Goal: Obtain resource: Obtain resource

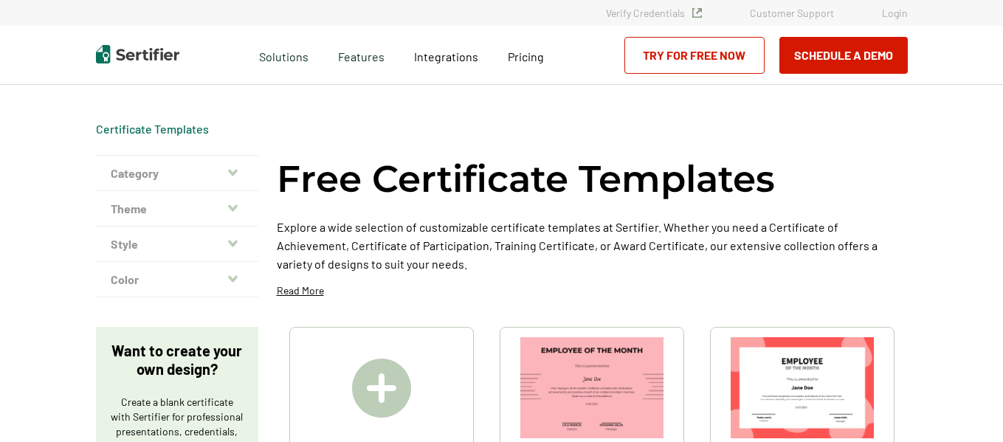
click at [238, 174] on icon "button" at bounding box center [233, 173] width 10 height 12
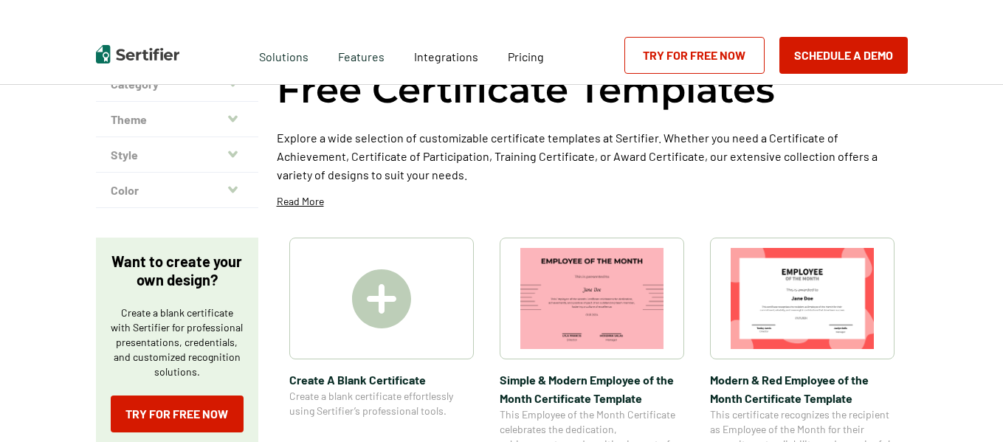
scroll to position [157, 0]
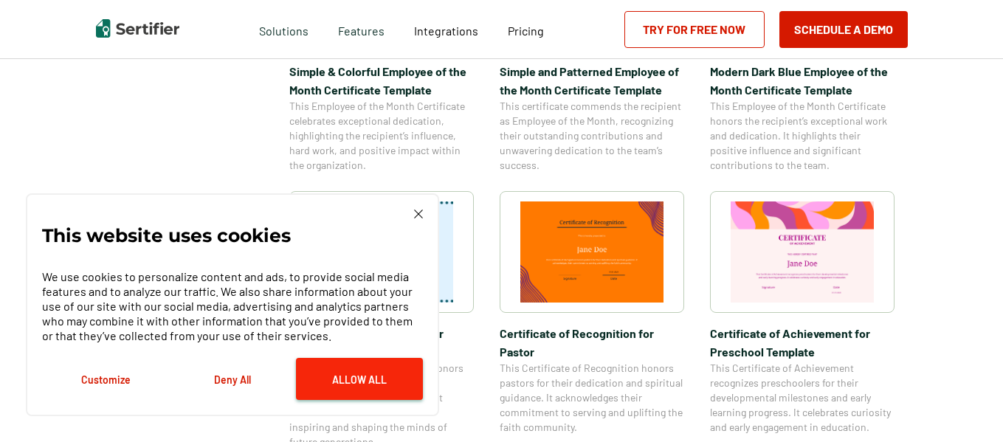
scroll to position [822, 0]
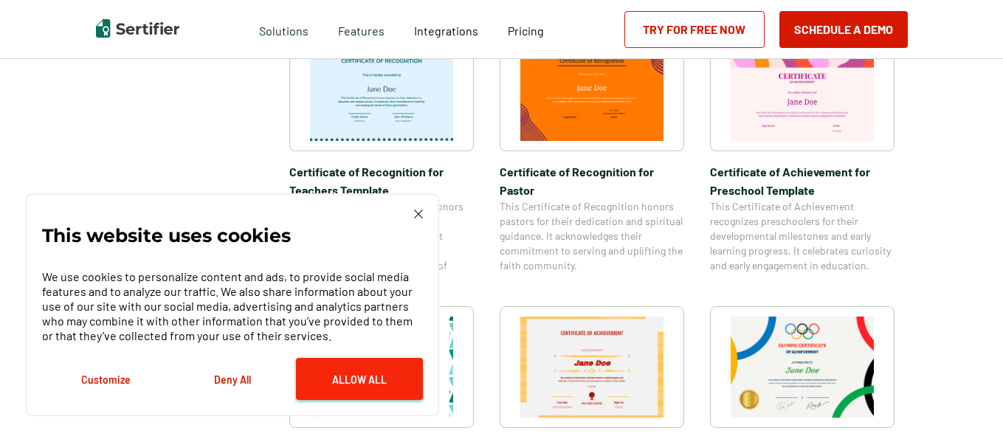
click at [379, 372] on button "Allow All" at bounding box center [359, 379] width 127 height 42
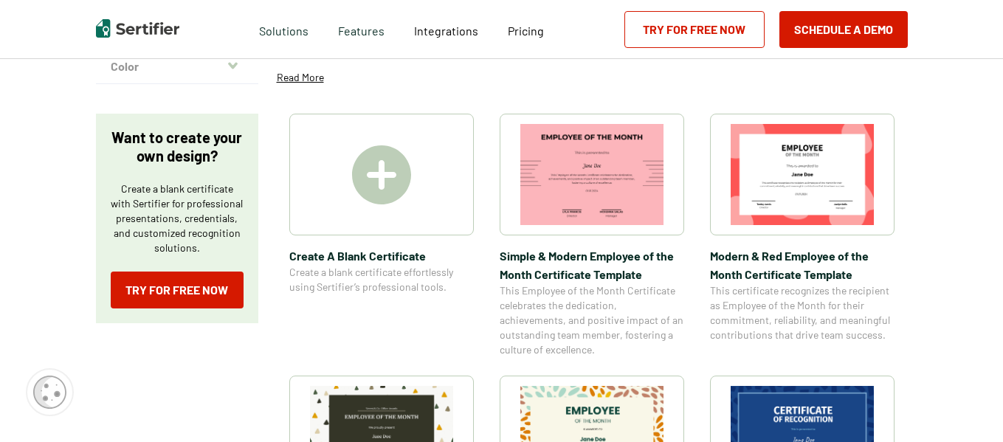
scroll to position [0, 0]
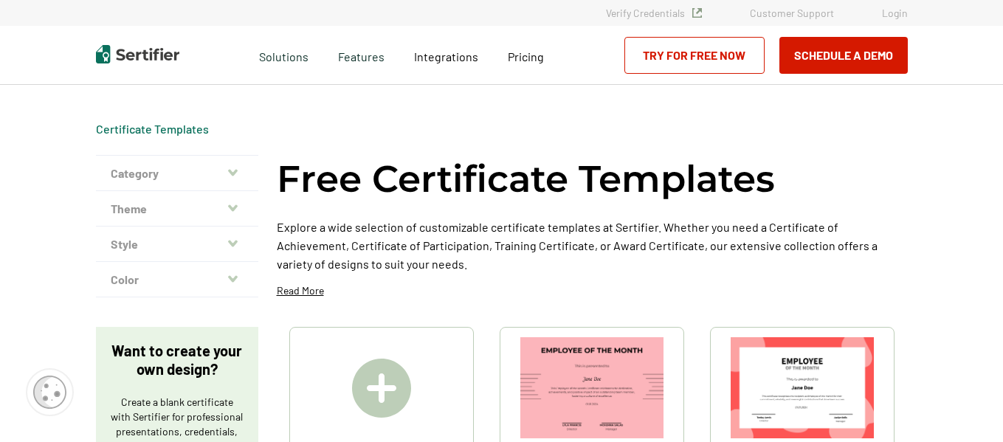
click at [241, 173] on button "Category" at bounding box center [177, 173] width 162 height 35
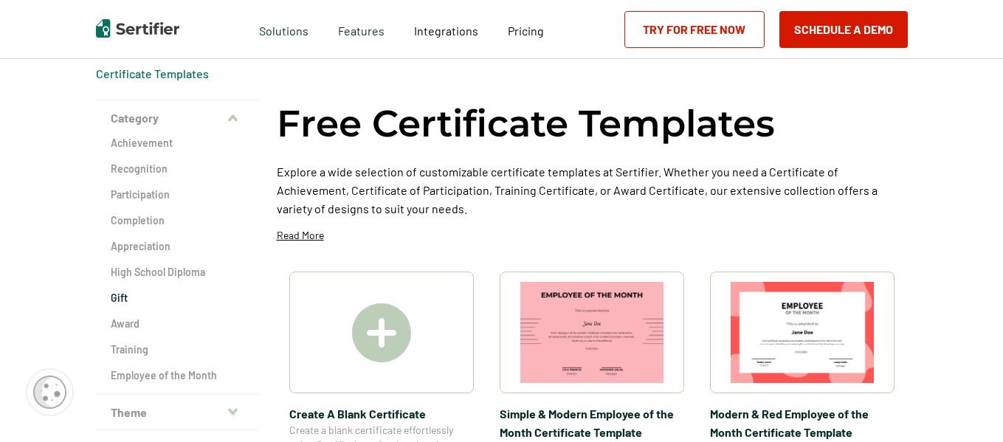
scroll to position [56, 0]
click at [141, 321] on h2 "Award" at bounding box center [177, 323] width 133 height 15
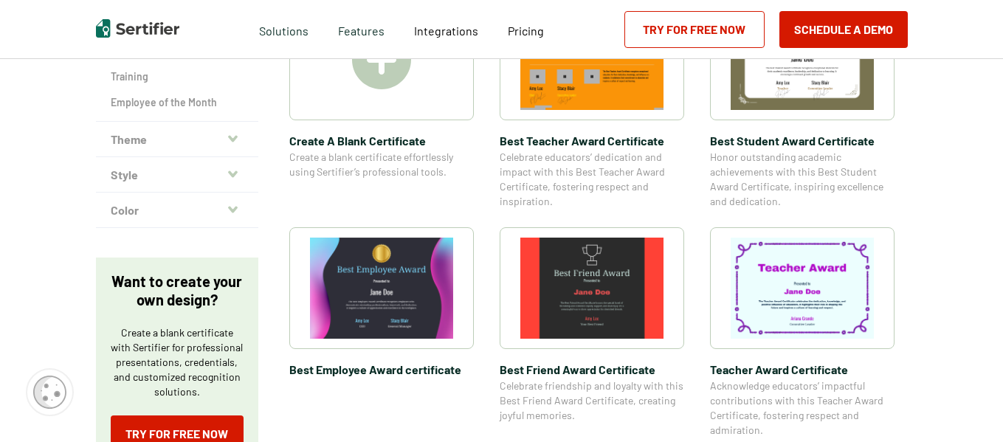
scroll to position [334, 0]
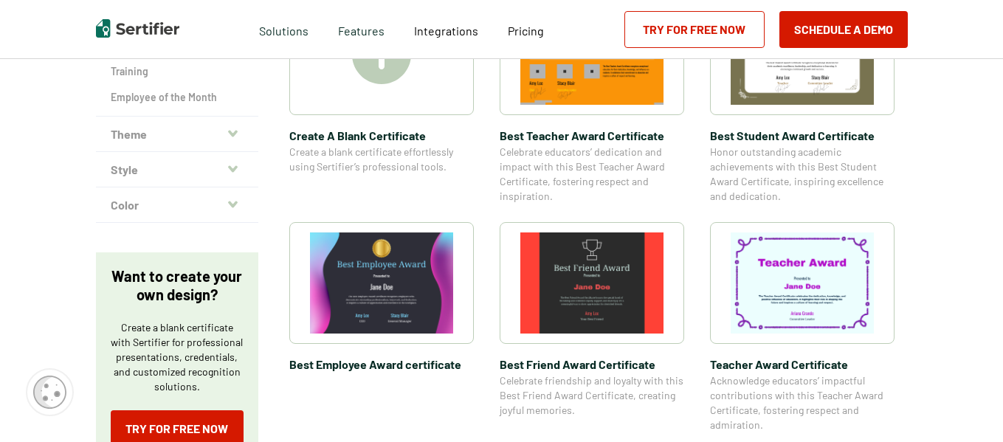
click at [189, 165] on button "Style" at bounding box center [177, 169] width 162 height 35
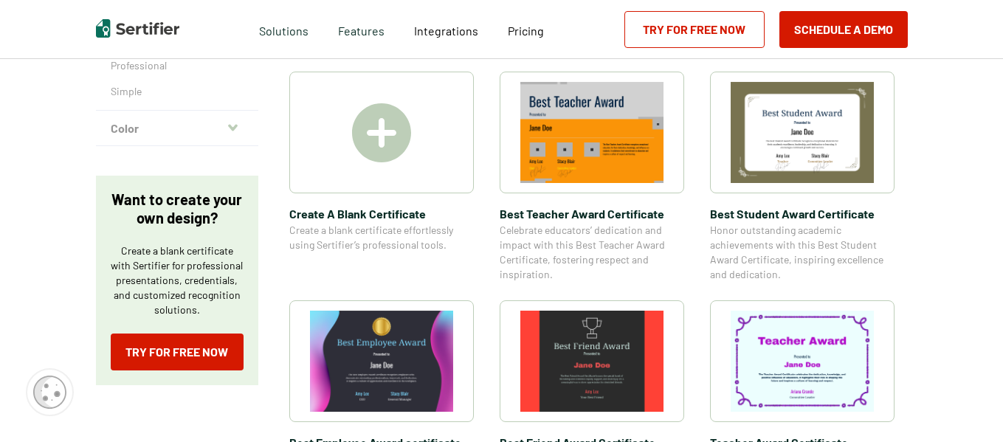
scroll to position [111, 0]
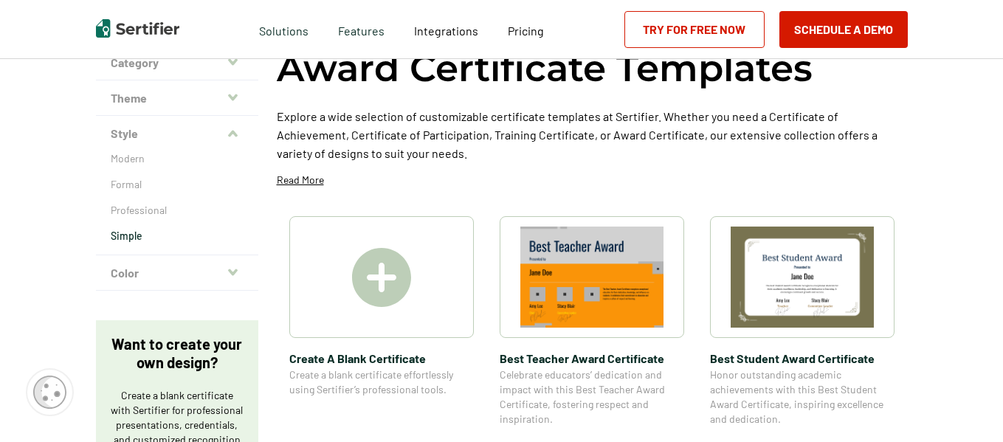
click at [131, 238] on p "Simple" at bounding box center [177, 236] width 133 height 15
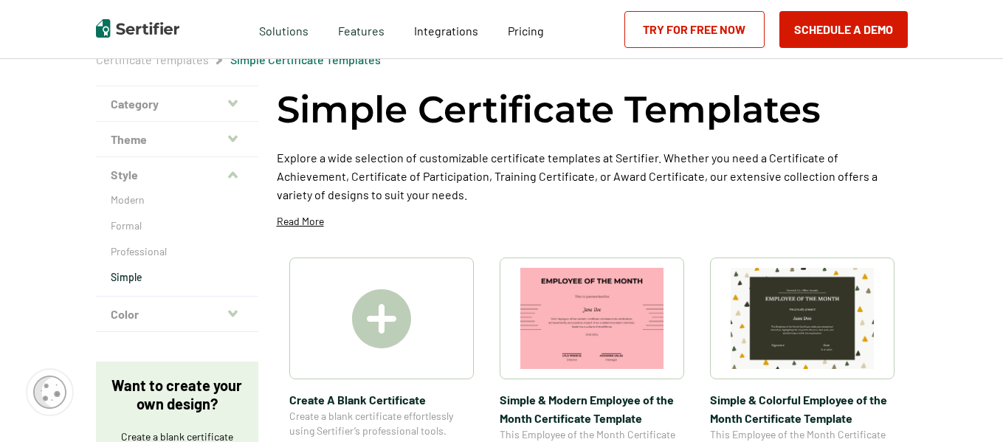
scroll to position [214, 0]
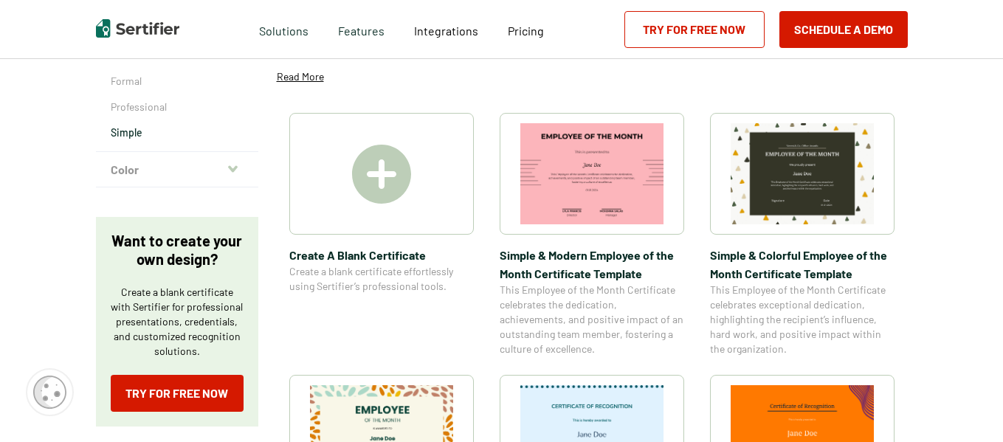
click at [234, 169] on icon "button" at bounding box center [233, 168] width 10 height 7
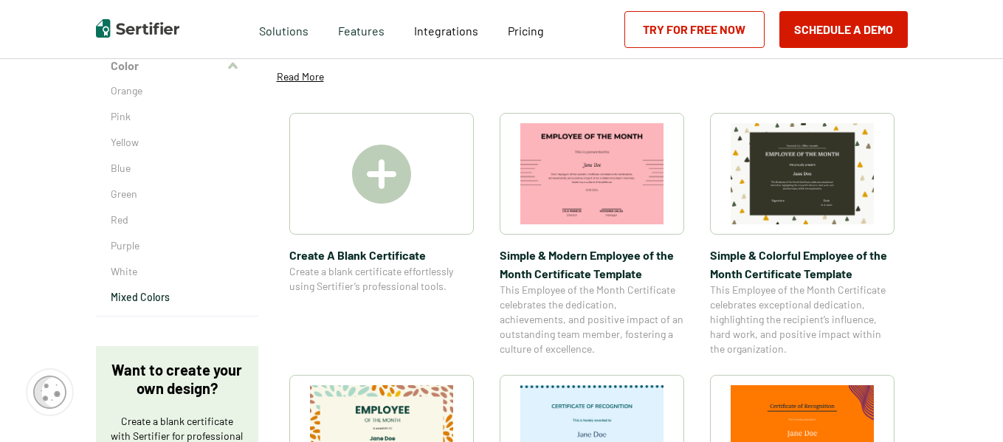
click at [135, 296] on p "Mixed Colors" at bounding box center [177, 297] width 133 height 15
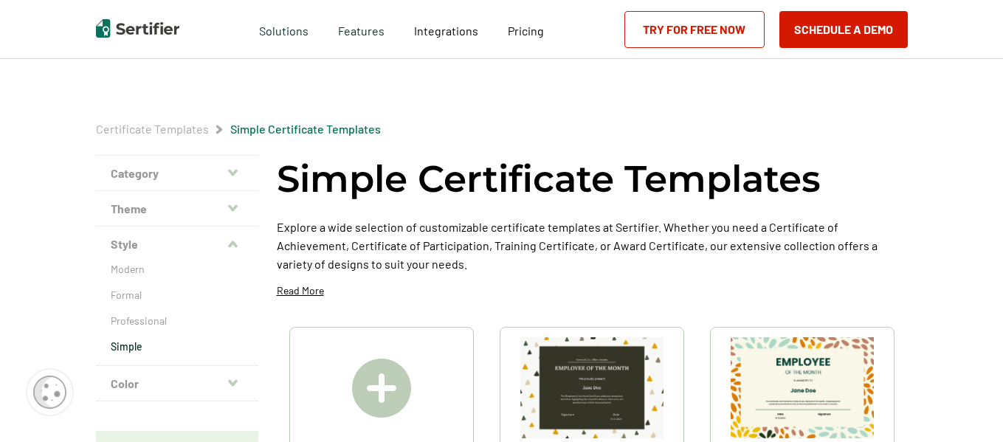
scroll to position [214, 0]
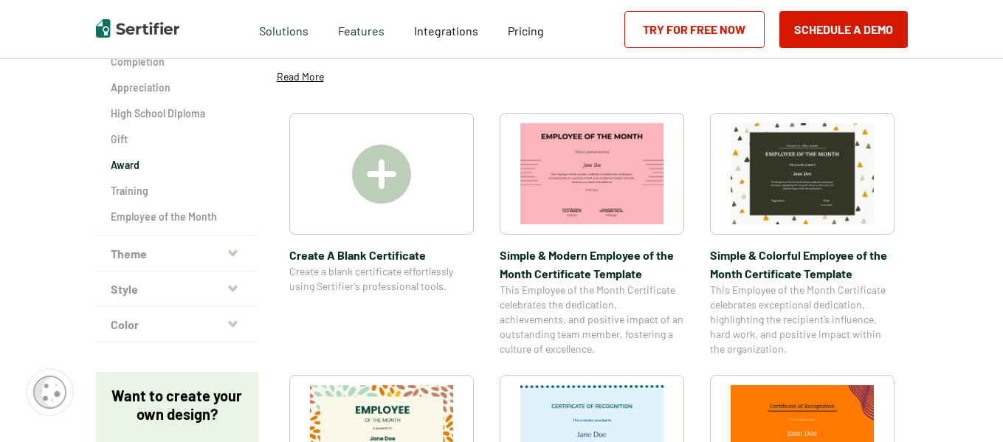
scroll to position [111, 0]
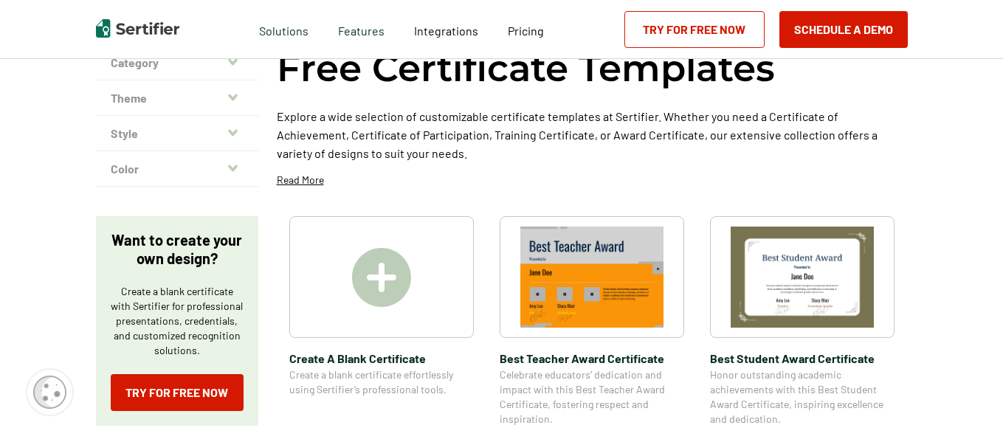
scroll to position [56, 0]
